Goal: Task Accomplishment & Management: Manage account settings

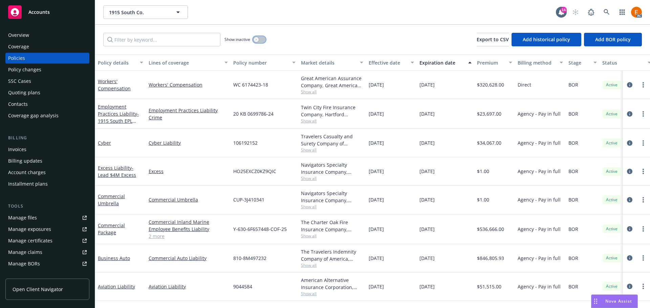
click at [259, 39] on button "button" at bounding box center [259, 39] width 13 height 7
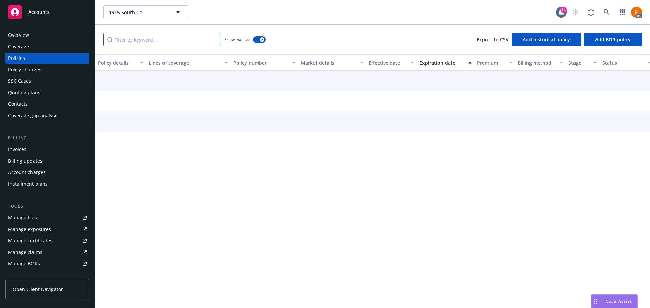
click at [182, 38] on input "Filter by keyword..." at bounding box center [161, 40] width 117 height 14
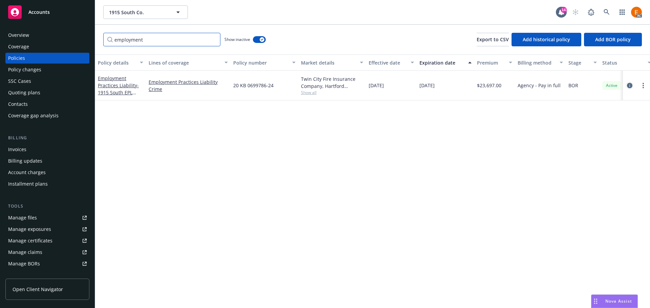
type input "employment"
click at [631, 87] on icon "circleInformation" at bounding box center [629, 85] width 5 height 5
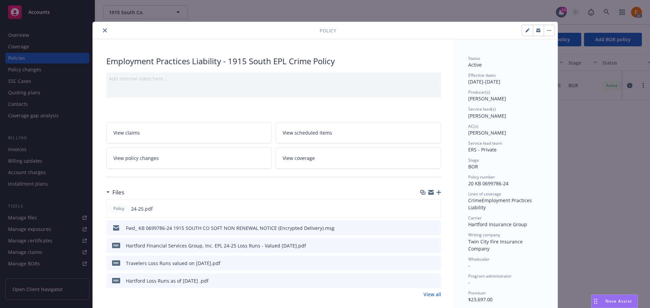
click at [436, 193] on icon "button" at bounding box center [438, 192] width 5 height 5
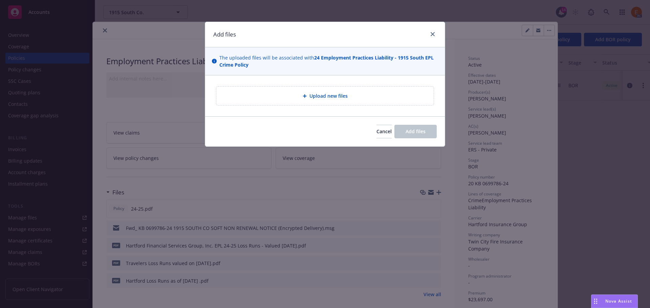
click at [319, 99] on span "Upload new files" at bounding box center [328, 95] width 38 height 7
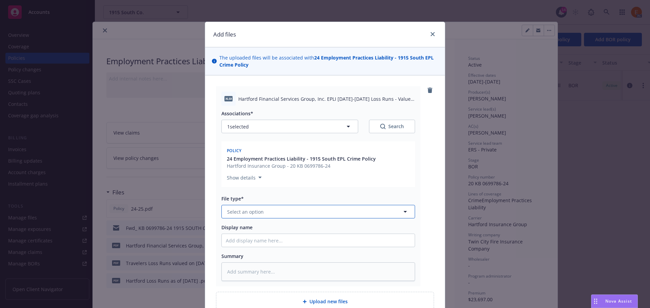
click at [294, 209] on button "Select an option" at bounding box center [318, 212] width 194 height 14
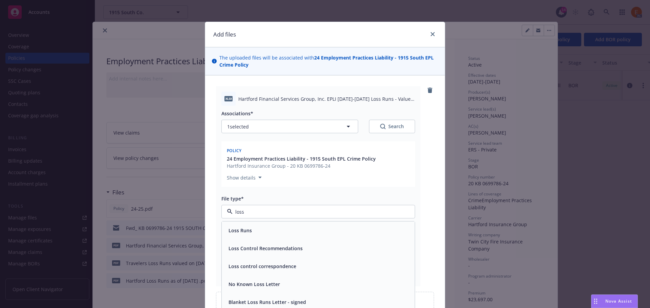
type input "loss r"
click at [277, 229] on div "Loss Runs" at bounding box center [318, 231] width 185 height 10
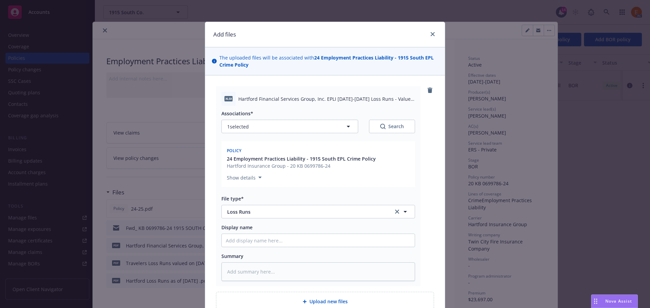
click at [389, 118] on div "Associations* 1 selected Search" at bounding box center [318, 121] width 194 height 23
click at [381, 125] on icon "Search" at bounding box center [382, 126] width 5 height 5
type textarea "x"
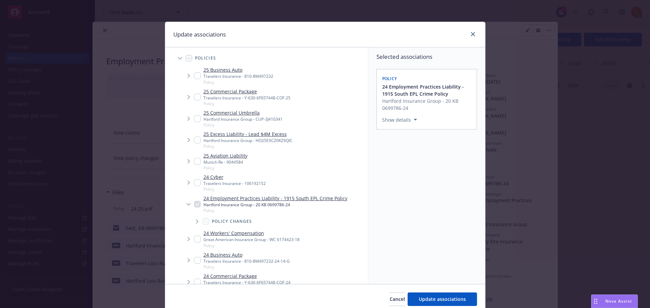
click at [175, 57] on span "Tree Example" at bounding box center [180, 58] width 11 height 11
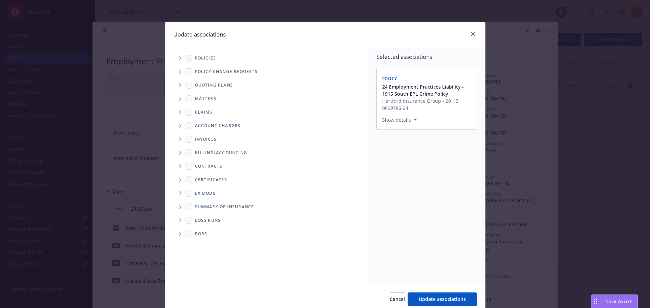
click at [175, 222] on span "Folder Tree Example" at bounding box center [180, 220] width 11 height 11
click at [209, 244] on link "2025" at bounding box center [211, 244] width 11 height 7
checkbox input "true"
click at [423, 295] on button "Update associations" at bounding box center [441, 300] width 69 height 14
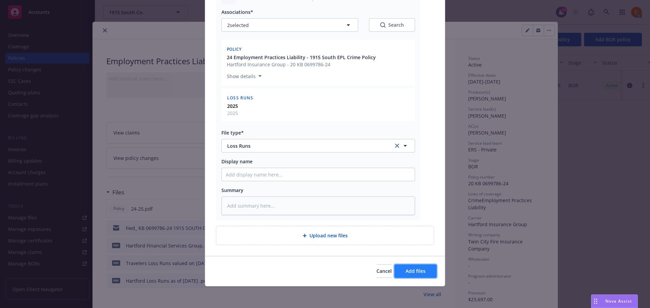
click at [423, 278] on button "Add files" at bounding box center [415, 272] width 42 height 14
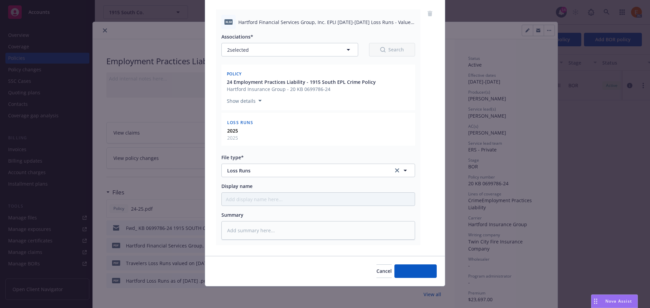
scroll to position [77, 0]
type textarea "x"
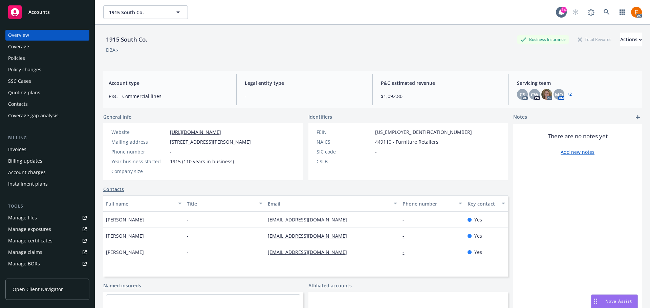
click at [44, 61] on div "Policies" at bounding box center [47, 58] width 79 height 11
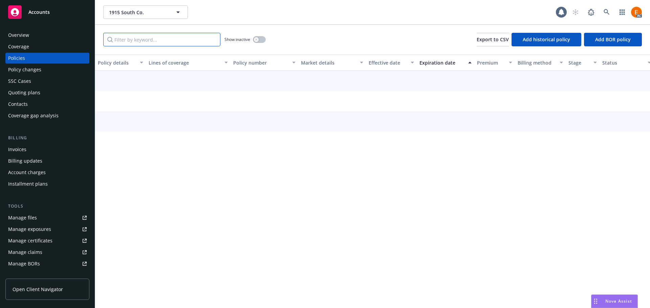
click at [170, 39] on input "Filter by keyword..." at bounding box center [161, 40] width 117 height 14
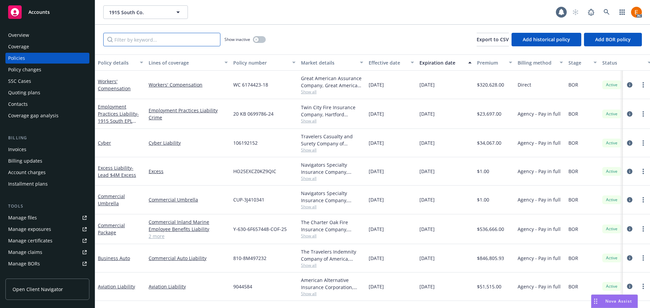
paste input "HO25EXCZ0KZ9QIC"
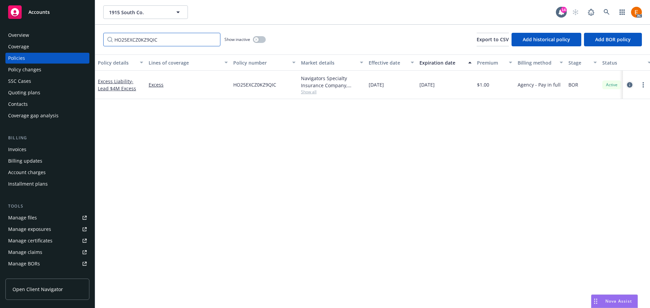
type input "HO25EXCZ0KZ9QIC"
click at [626, 86] on link "circleInformation" at bounding box center [629, 85] width 8 height 8
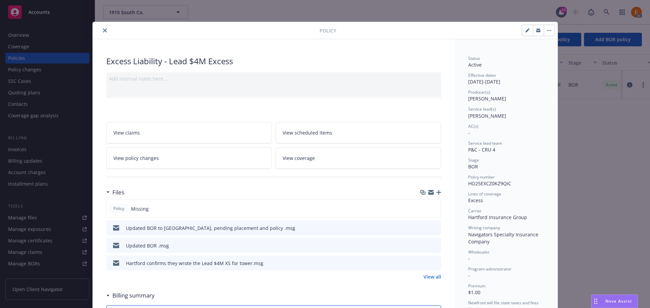
click at [433, 245] on icon "preview file" at bounding box center [434, 245] width 6 height 5
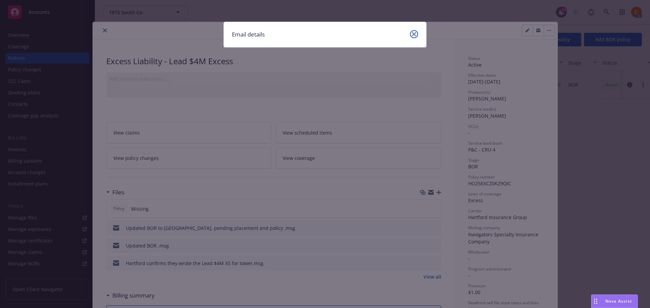
click at [414, 35] on icon "close" at bounding box center [414, 34] width 4 height 4
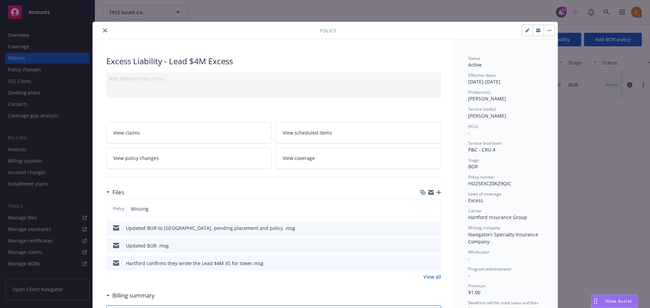
click at [433, 228] on icon "preview file" at bounding box center [434, 227] width 6 height 5
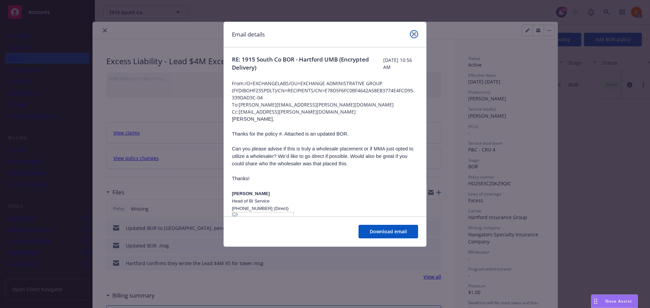
click at [414, 35] on icon "close" at bounding box center [414, 34] width 4 height 4
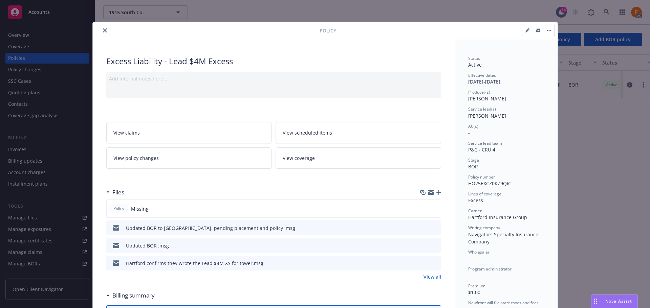
click at [433, 246] on icon "preview file" at bounding box center [434, 245] width 6 height 5
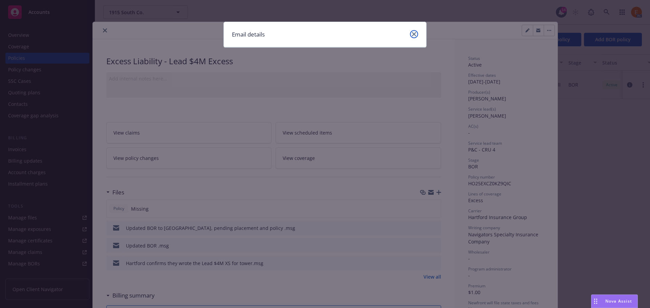
click at [415, 34] on icon "close" at bounding box center [414, 34] width 4 height 4
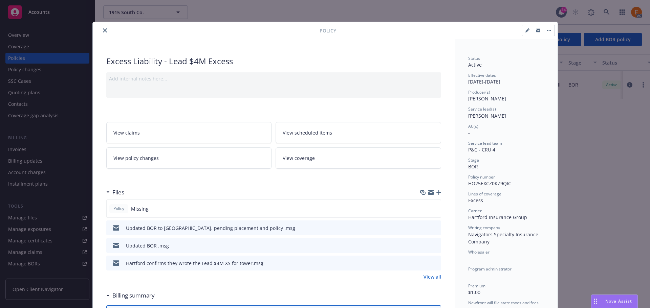
click at [434, 229] on icon "preview file" at bounding box center [434, 227] width 6 height 5
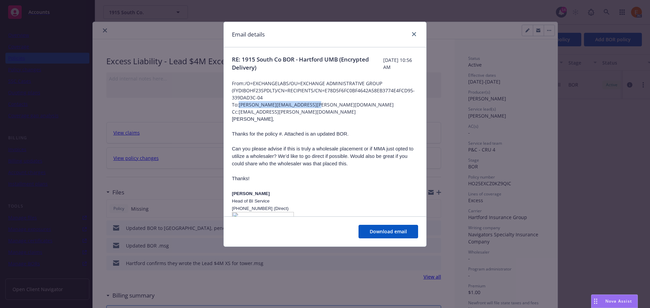
drag, startPoint x: 313, startPoint y: 106, endPoint x: 240, endPoint y: 108, distance: 72.8
click at [240, 108] on span "To: Russell.Shults@thehartford.com" at bounding box center [325, 104] width 186 height 7
copy span "Russell.Shults@thehartford.com"
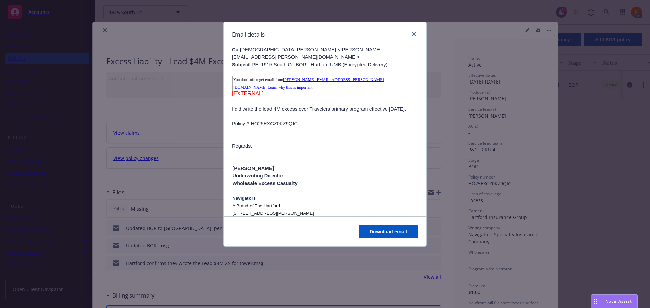
scroll to position [271, 0]
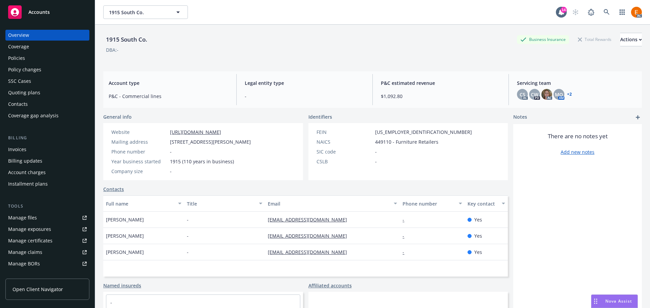
click at [69, 52] on div "Overview Coverage Policies Policy changes SSC Cases Quoting plans Contacts Cove…" at bounding box center [47, 75] width 84 height 91
click at [68, 57] on div "Policies" at bounding box center [47, 58] width 79 height 11
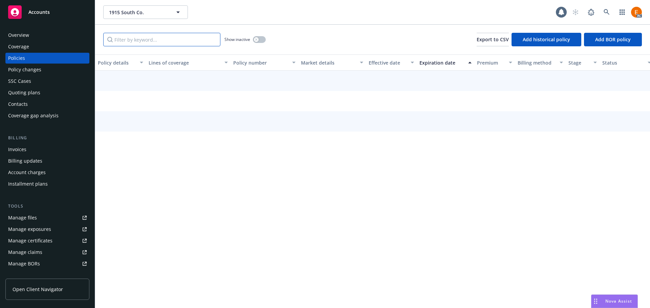
click at [167, 42] on input "Filter by keyword..." at bounding box center [161, 40] width 117 height 14
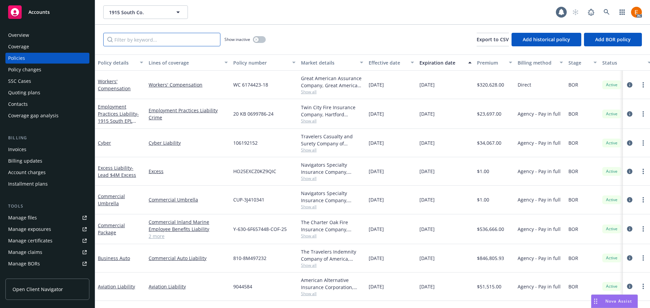
paste input "106192152"
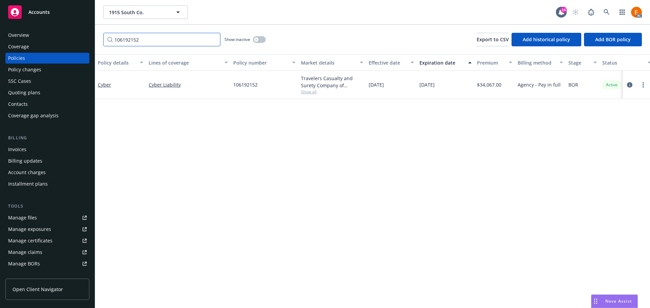
type input "106192152"
click at [254, 37] on button "button" at bounding box center [259, 39] width 13 height 7
click at [628, 84] on icon "circleInformation" at bounding box center [629, 84] width 5 height 5
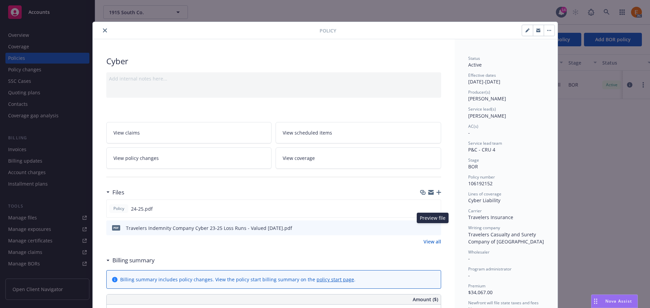
click at [432, 227] on icon "preview file" at bounding box center [434, 227] width 6 height 5
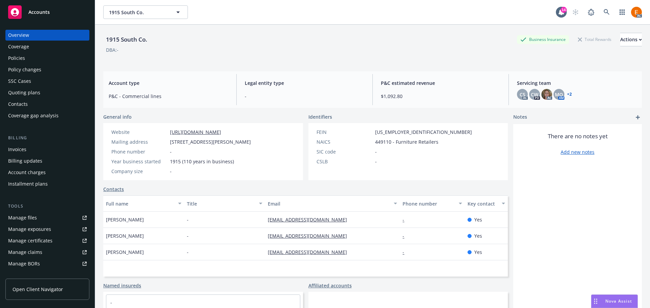
click at [53, 62] on div "Policies" at bounding box center [47, 58] width 79 height 11
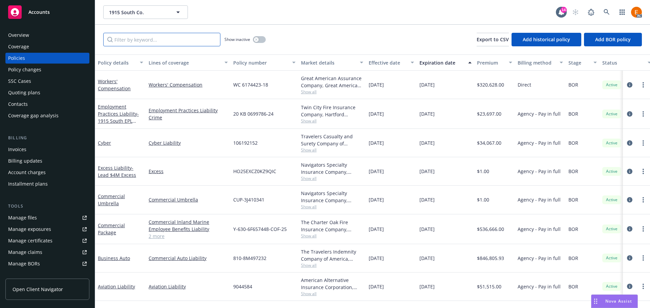
drag, startPoint x: 189, startPoint y: 33, endPoint x: 185, endPoint y: 36, distance: 4.7
click at [189, 34] on input "Filter by keyword..." at bounding box center [161, 40] width 117 height 14
paste input "10619215"
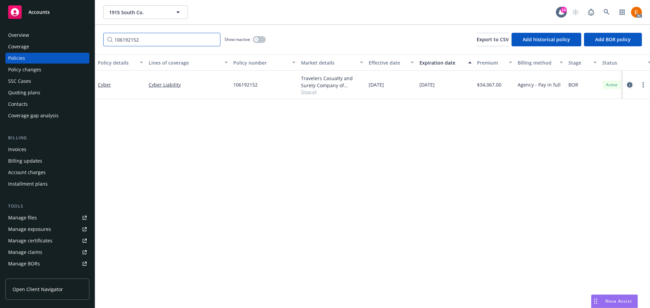
type input "106192152"
click at [630, 84] on icon "circleInformation" at bounding box center [629, 84] width 5 height 5
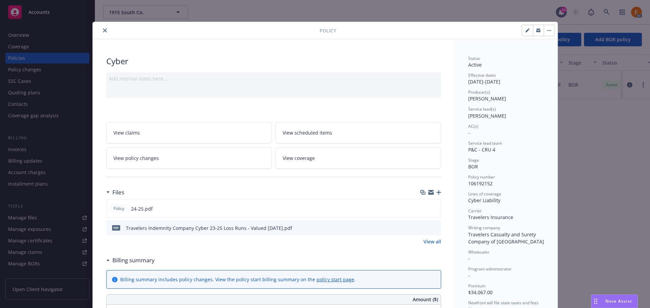
drag, startPoint x: 435, startPoint y: 228, endPoint x: 431, endPoint y: 228, distance: 4.4
click at [435, 228] on div "pdf Travelers Indemnity Company Cyber 23-25 Loss Runs - Valued 08-15-2025.pdf" at bounding box center [273, 228] width 335 height 15
click at [431, 228] on icon "preview file" at bounding box center [434, 227] width 6 height 5
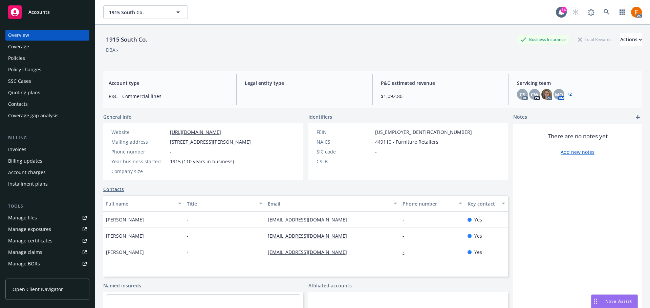
click at [57, 59] on div "Policies" at bounding box center [47, 58] width 79 height 11
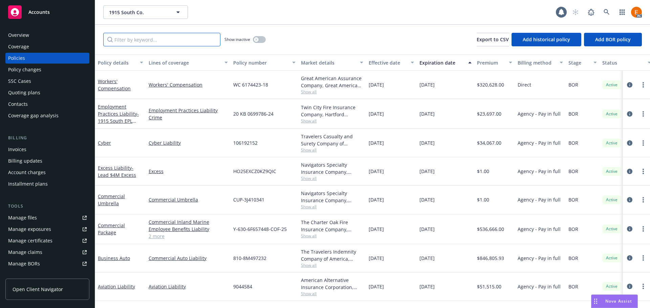
click at [150, 39] on input "Filter by keyword..." at bounding box center [161, 40] width 117 height 14
paste input "106192152"
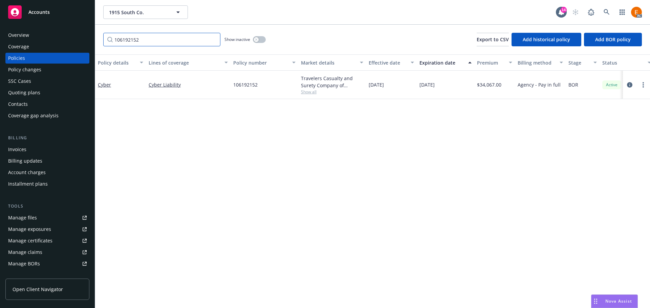
type input "106192152"
click at [630, 84] on icon "circleInformation" at bounding box center [629, 84] width 5 height 5
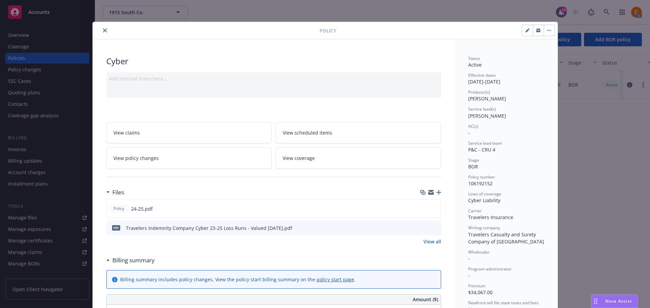
click at [433, 194] on div at bounding box center [430, 192] width 21 height 5
click at [436, 192] on icon "button" at bounding box center [438, 192] width 5 height 5
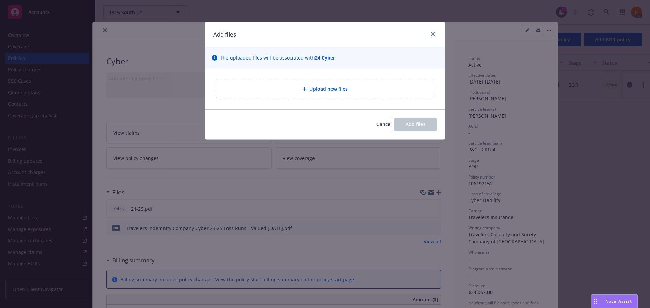
click at [304, 77] on div "Upload new files" at bounding box center [325, 88] width 240 height 41
click at [300, 84] on div "Upload new files" at bounding box center [324, 89] width 217 height 19
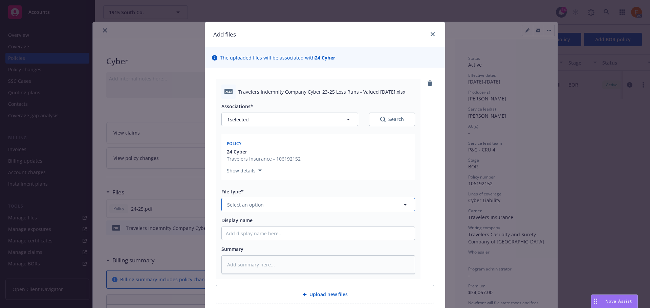
click at [349, 208] on button "Select an option" at bounding box center [318, 205] width 194 height 14
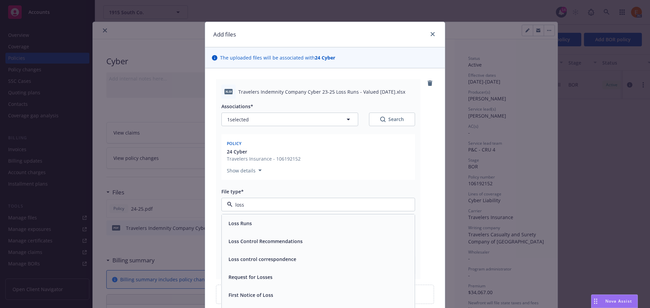
type input "loss r"
click at [289, 219] on div "Loss Runs" at bounding box center [318, 224] width 185 height 10
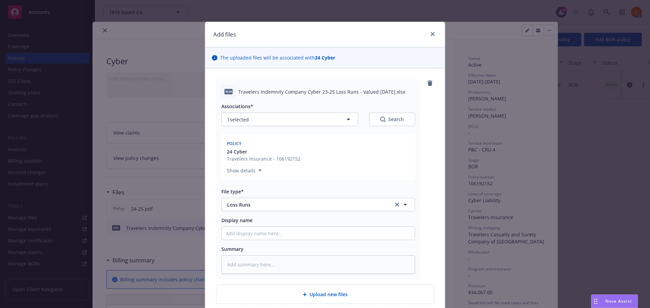
click at [377, 120] on button "Search" at bounding box center [392, 120] width 46 height 14
type textarea "x"
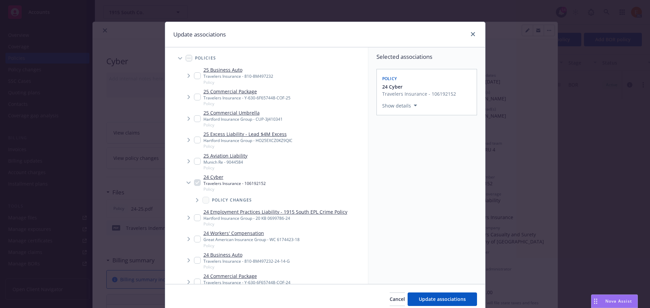
click at [175, 56] on span "Tree Example" at bounding box center [180, 58] width 11 height 11
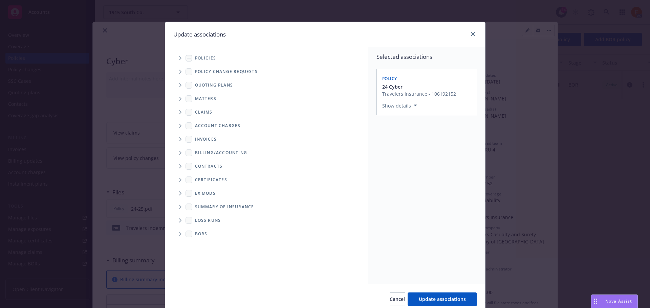
click at [177, 218] on span "Folder Tree Example" at bounding box center [180, 220] width 11 height 11
click at [209, 250] on div "2025" at bounding box center [278, 245] width 176 height 13
click at [208, 246] on link "2025" at bounding box center [211, 244] width 11 height 7
checkbox input "true"
click at [442, 300] on span "Update associations" at bounding box center [442, 299] width 47 height 6
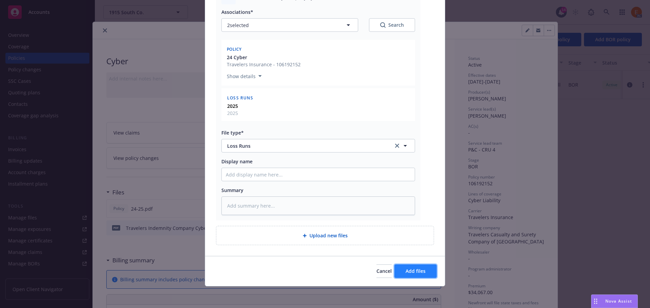
click at [405, 269] on span "Add files" at bounding box center [415, 271] width 20 height 6
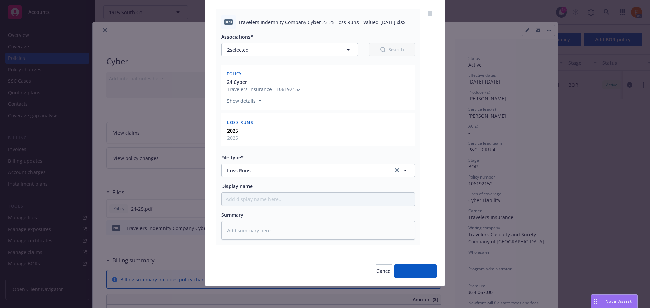
scroll to position [70, 0]
type textarea "x"
